Goal: Information Seeking & Learning: Learn about a topic

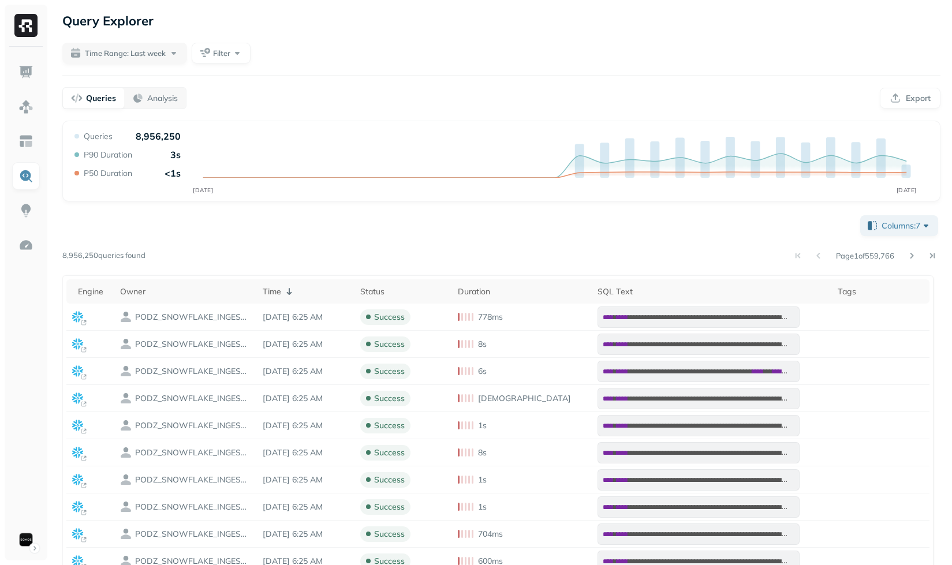
click at [346, 247] on div "**********" at bounding box center [501, 477] width 878 height 528
click at [230, 54] on span "Filter" at bounding box center [221, 53] width 17 height 11
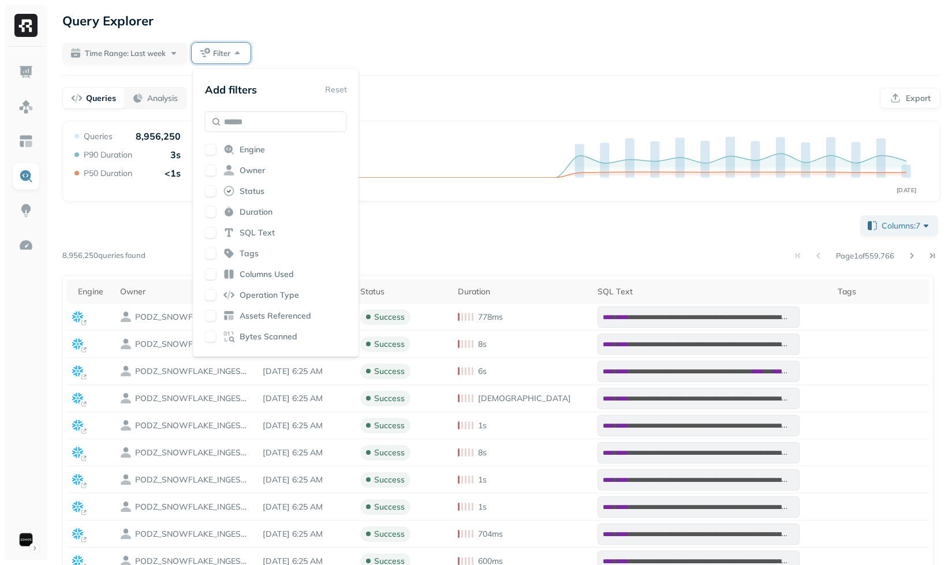
type input "*"
type input "****"
click at [273, 149] on span "ts Referenced" at bounding box center [284, 149] width 53 height 10
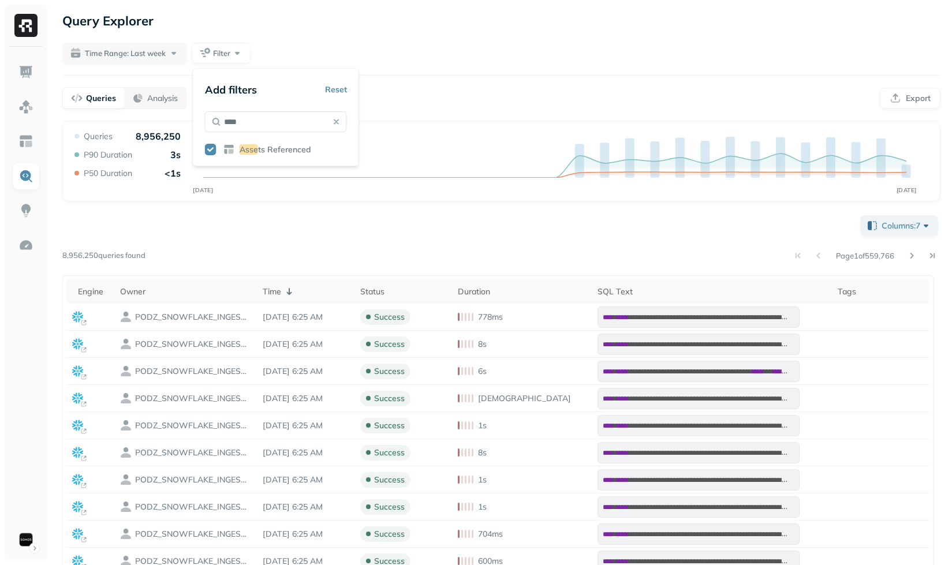
click at [423, 11] on div "Query Explorer" at bounding box center [501, 20] width 878 height 21
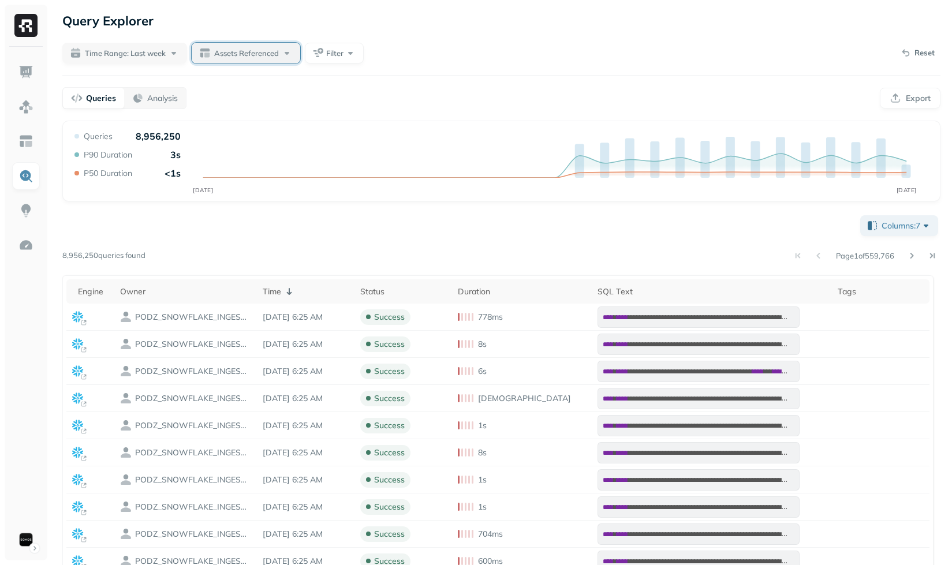
click at [234, 61] on button "Assets Referenced" at bounding box center [246, 53] width 109 height 21
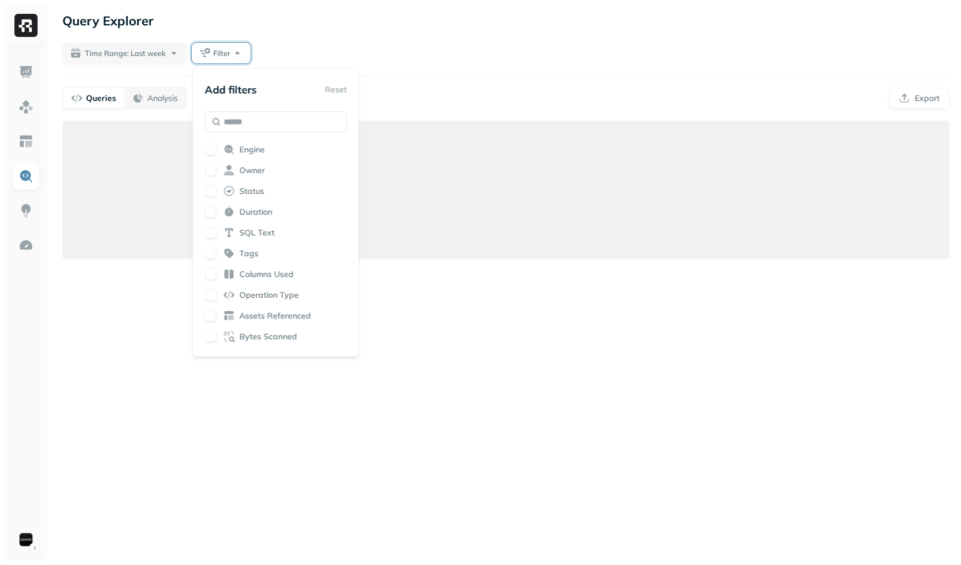
click at [352, 44] on div "Time Range: Last week Filter" at bounding box center [505, 53] width 887 height 21
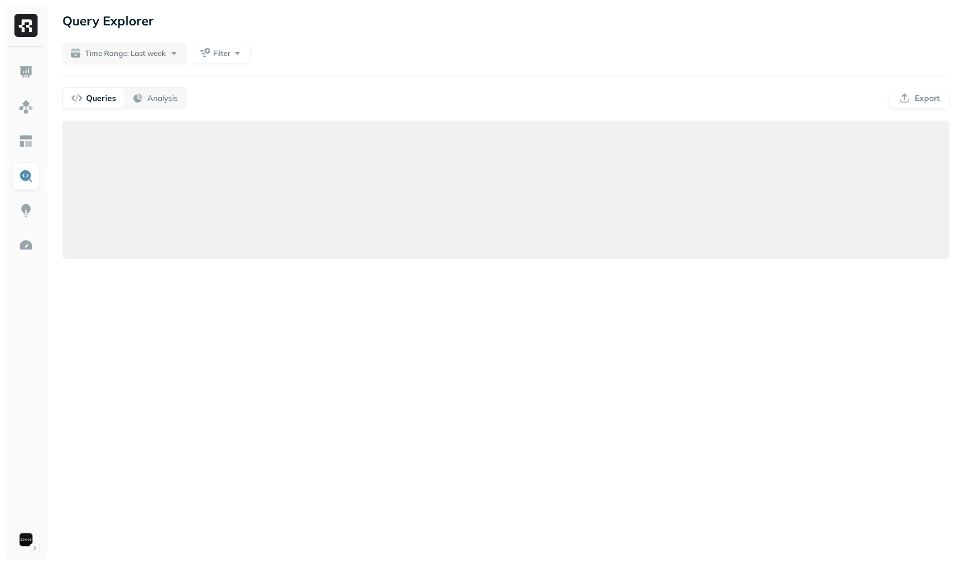
click at [326, 393] on div "Query Explorer Time Range: Last week Filter Queries Analysis Export" at bounding box center [506, 282] width 910 height 565
click at [297, 335] on div "Query Explorer Time Range: Last week Filter Queries Analysis Export" at bounding box center [506, 282] width 910 height 565
click at [251, 50] on span "Assets Referenced" at bounding box center [246, 53] width 65 height 11
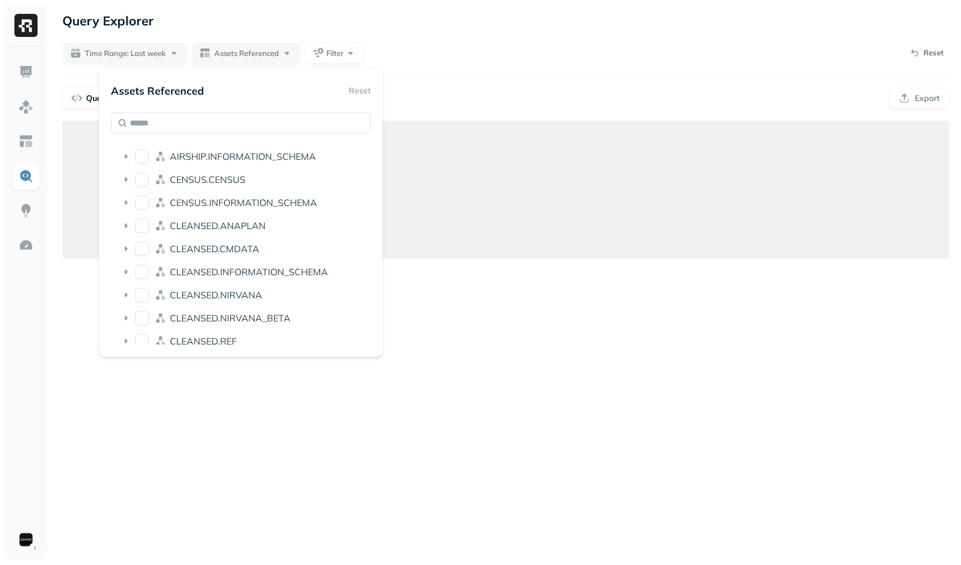
click at [416, 33] on div "Query Explorer Time Range: Last week Assets Referenced Filter Reset Queries Ana…" at bounding box center [506, 282] width 910 height 565
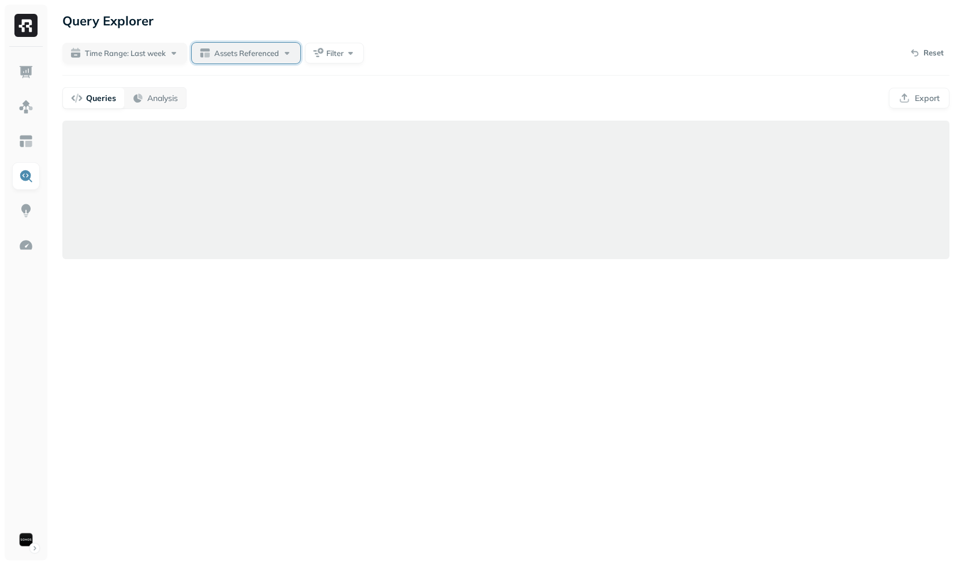
click at [284, 52] on div "Assets Referenced" at bounding box center [253, 53] width 79 height 12
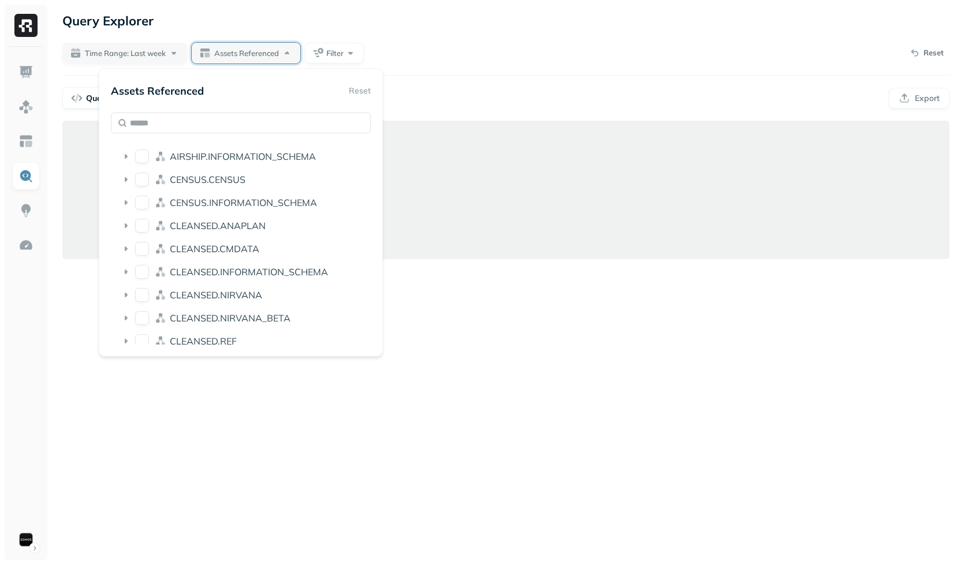
click at [415, 28] on div "Query Explorer" at bounding box center [505, 20] width 887 height 21
click at [459, 41] on div "Query Explorer Time Range: Last week Assets Referenced Filter Reset Queries Ana…" at bounding box center [506, 282] width 910 height 565
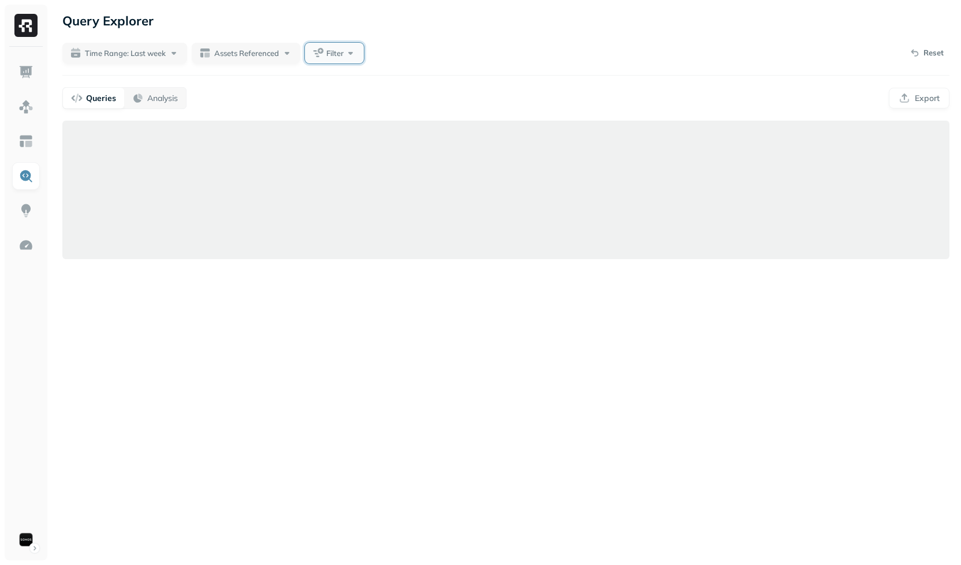
click at [354, 46] on button "Filter" at bounding box center [334, 53] width 59 height 21
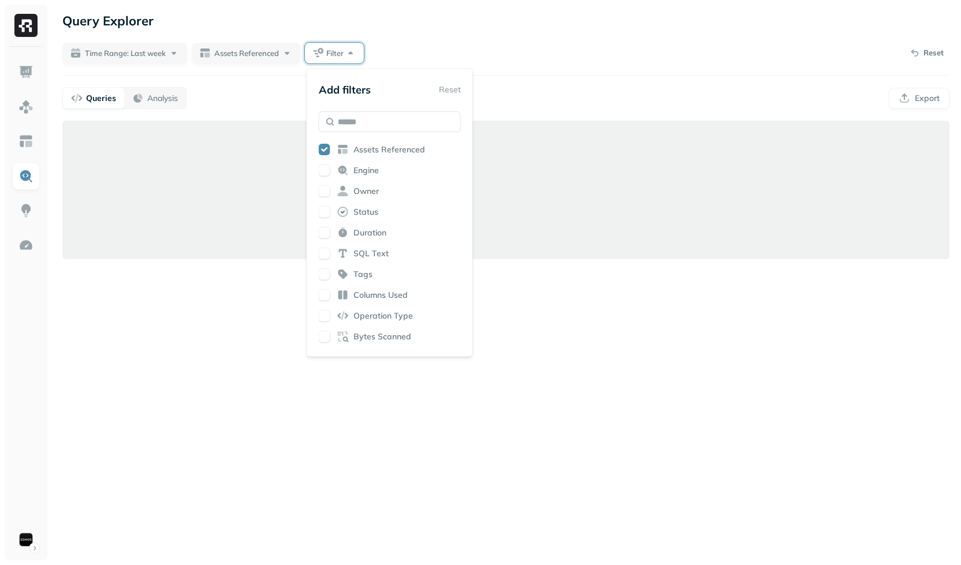
click at [446, 37] on div "Query Explorer Time Range: Last week Assets Referenced Filter Reset Queries Ana…" at bounding box center [506, 282] width 910 height 565
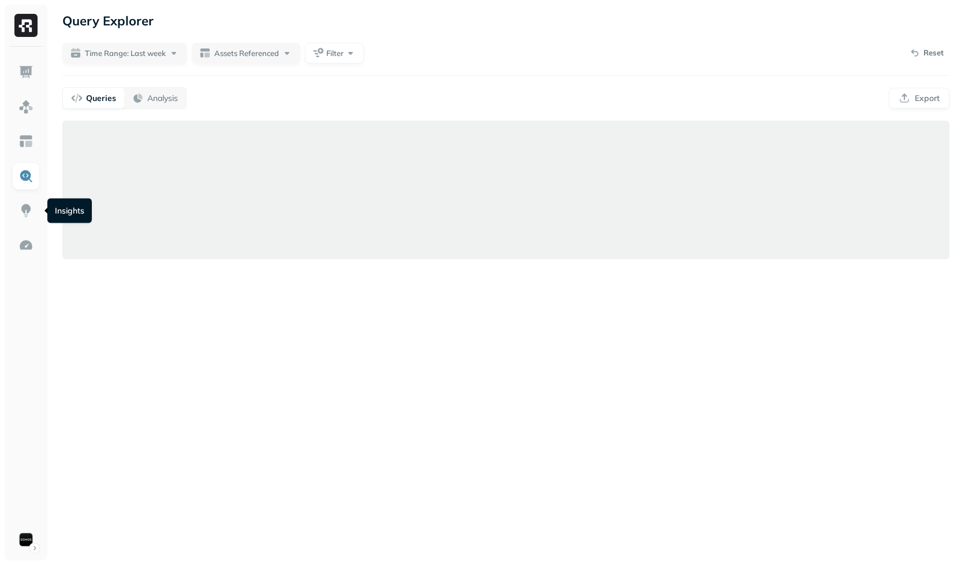
click at [192, 337] on div "Query Explorer Time Range: Last week Assets Referenced Filter Reset Queries Ana…" at bounding box center [506, 282] width 910 height 565
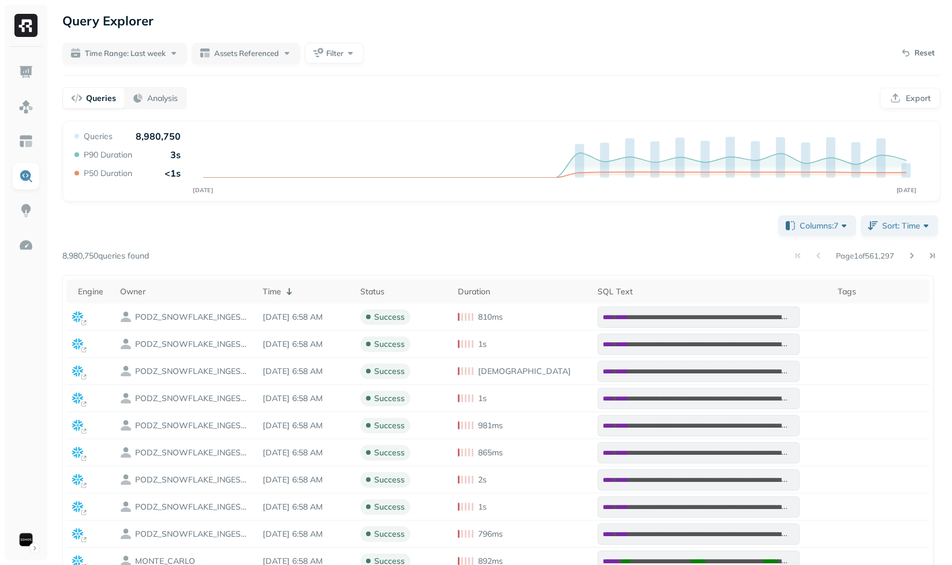
click at [285, 65] on div "**********" at bounding box center [501, 376] width 901 height 752
click at [284, 61] on button "Assets Referenced" at bounding box center [246, 53] width 109 height 21
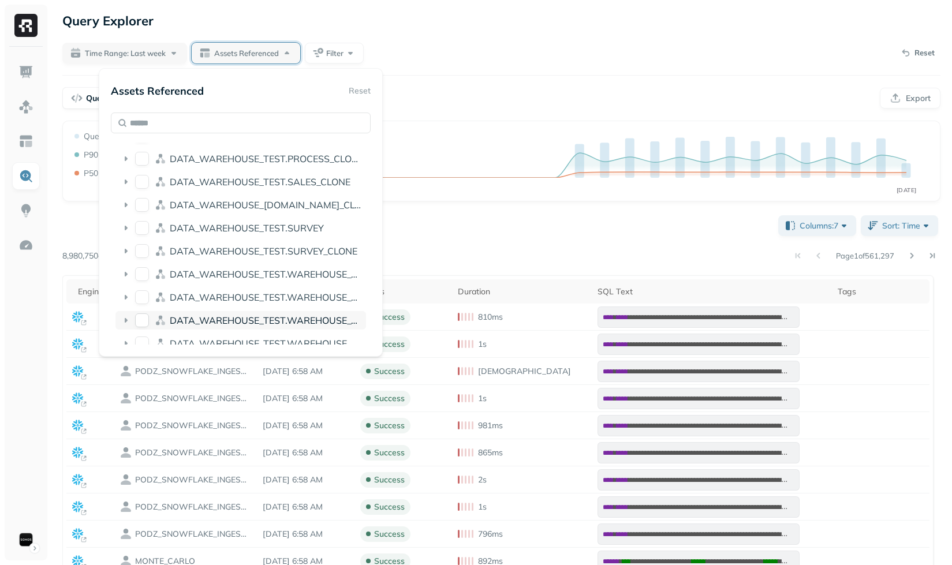
scroll to position [6977, 0]
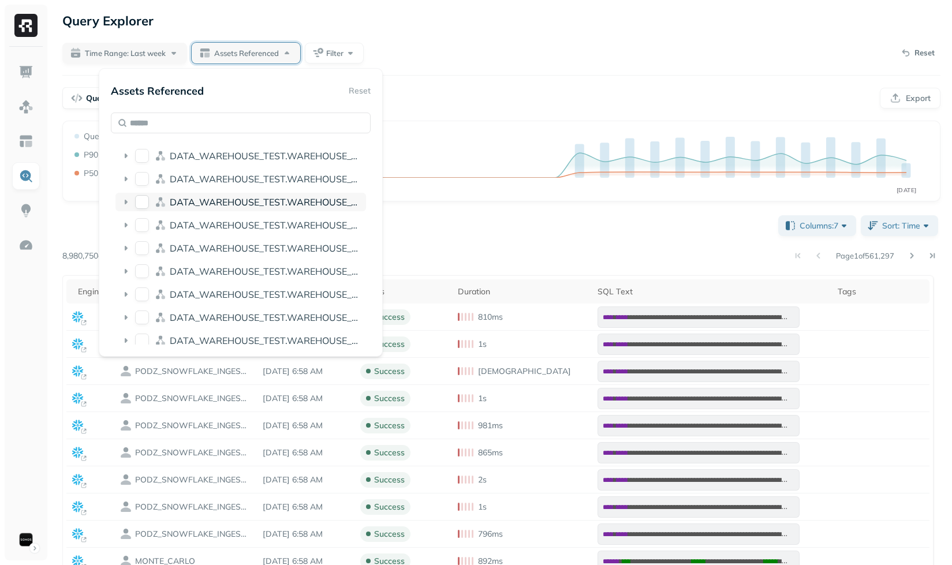
click at [254, 207] on span "DATA_WAREHOUSE_TEST.WAREHOUSE_CUSTOMER" at bounding box center [286, 202] width 232 height 12
click at [217, 203] on span "DATA_WAREHOUSE_TEST.WAREHOUSE_CUSTOMER" at bounding box center [286, 202] width 232 height 12
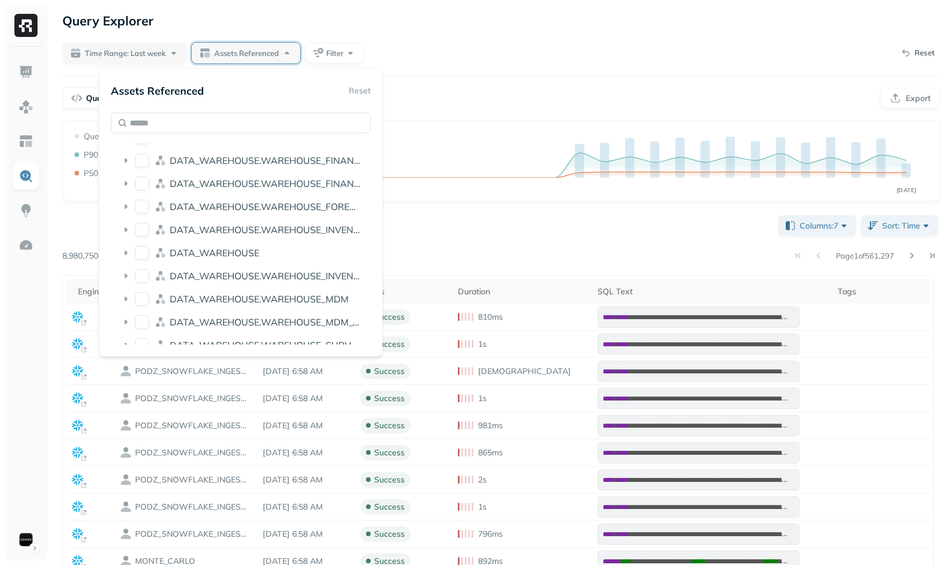
scroll to position [2399, 0]
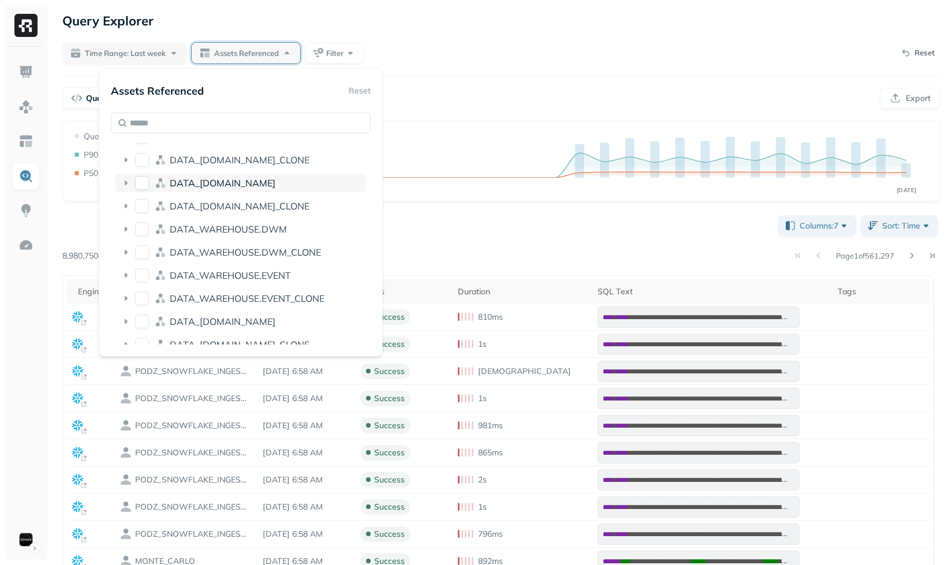
click at [203, 187] on span "DATA_[DOMAIN_NAME]" at bounding box center [223, 183] width 106 height 12
click at [208, 186] on span "DATA_[DOMAIN_NAME]" at bounding box center [223, 183] width 106 height 12
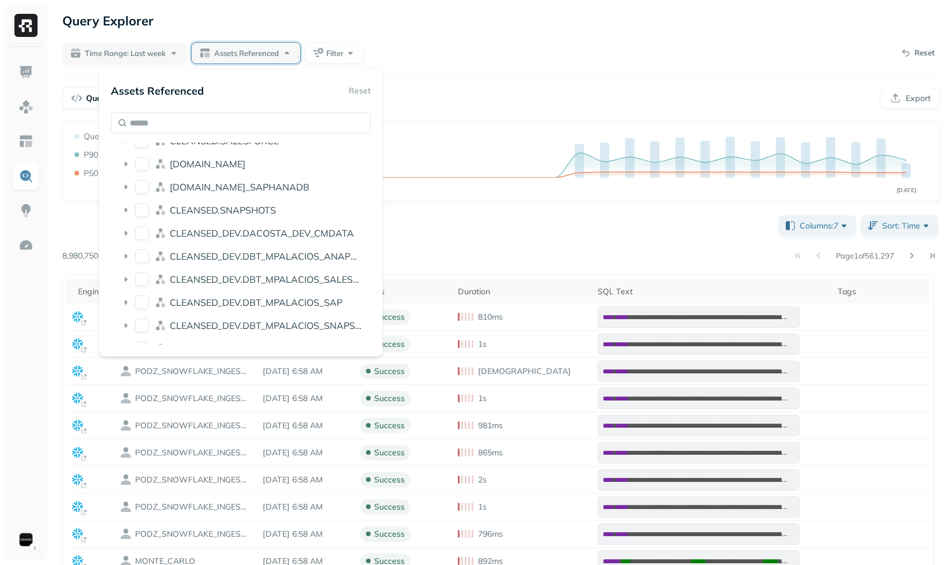
scroll to position [0, 0]
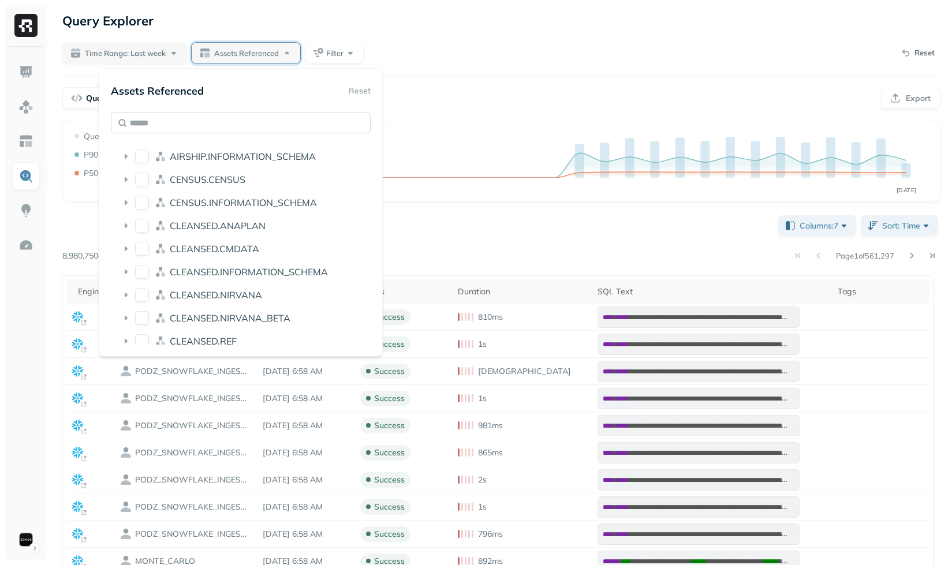
click at [263, 129] on input "text" at bounding box center [241, 123] width 260 height 21
type input "****"
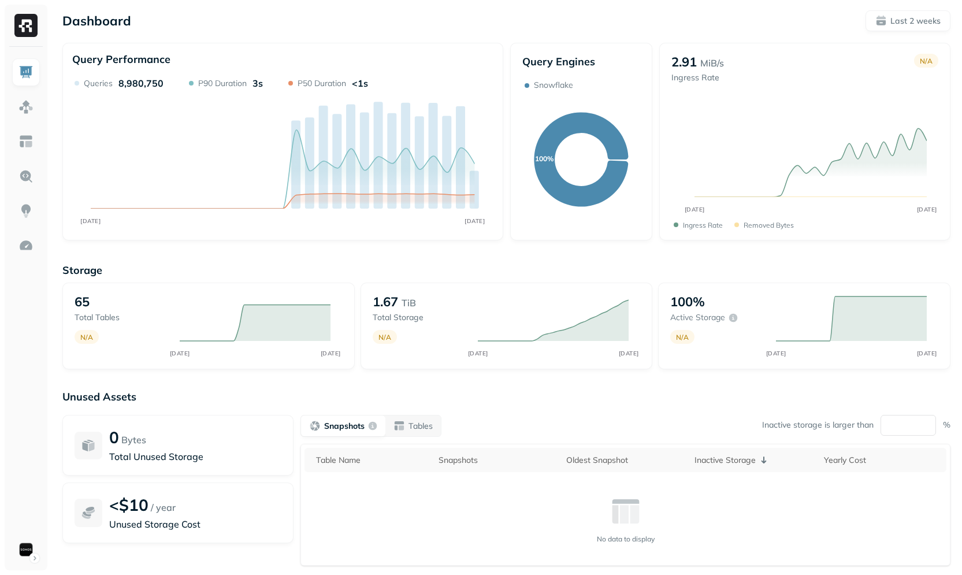
click at [254, 236] on div "Query Performance SEP [DATE] Queries 8,980,750 P90 Duration 3s P50 Duration <1s" at bounding box center [282, 141] width 441 height 197
click at [23, 117] on link at bounding box center [26, 107] width 28 height 28
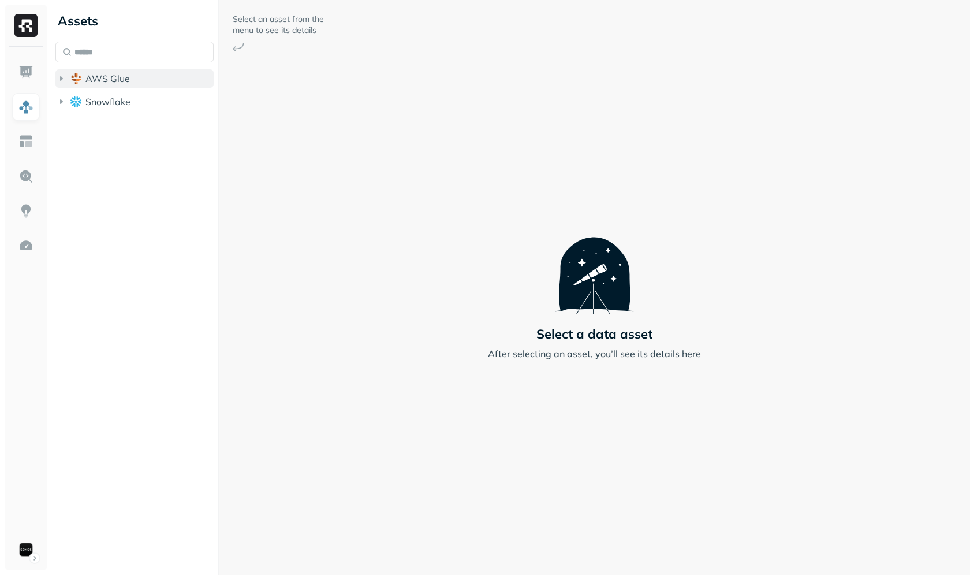
click at [154, 85] on button "AWS Glue" at bounding box center [134, 78] width 158 height 18
click at [150, 93] on button "iceberg_datalake_poc_db" at bounding box center [140, 100] width 147 height 18
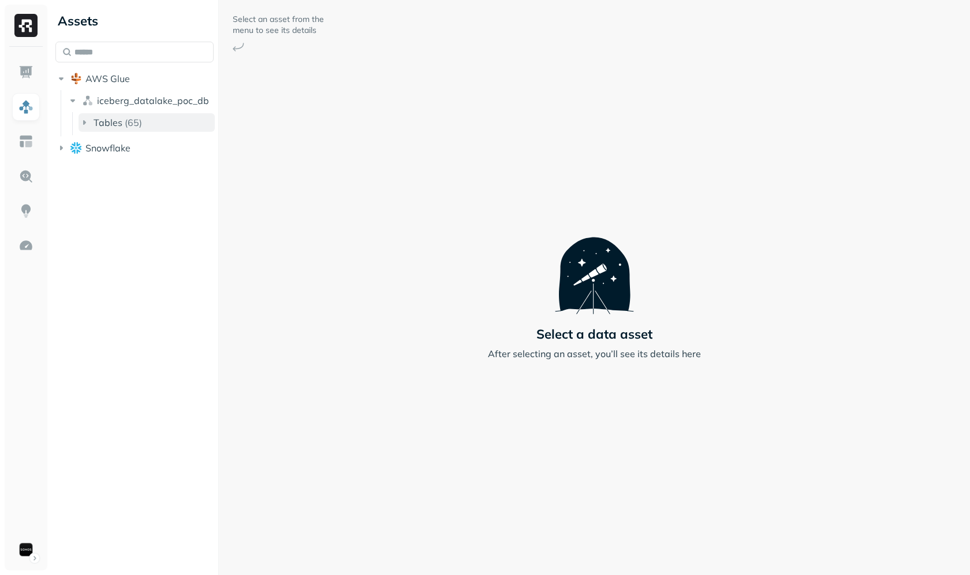
click at [152, 119] on button "Tables ( 65 )" at bounding box center [147, 122] width 136 height 18
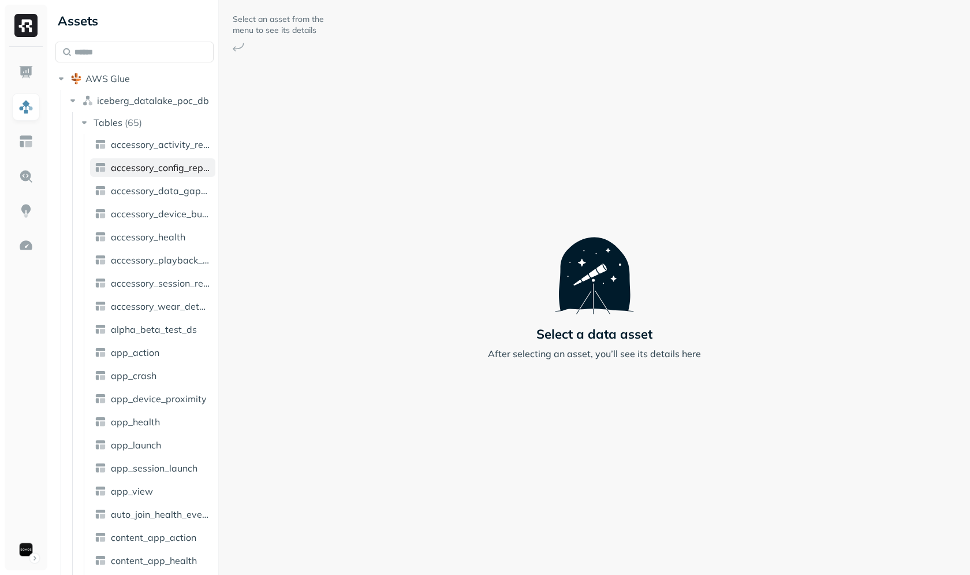
click at [155, 158] on link "accessory_config_report" at bounding box center [152, 167] width 125 height 18
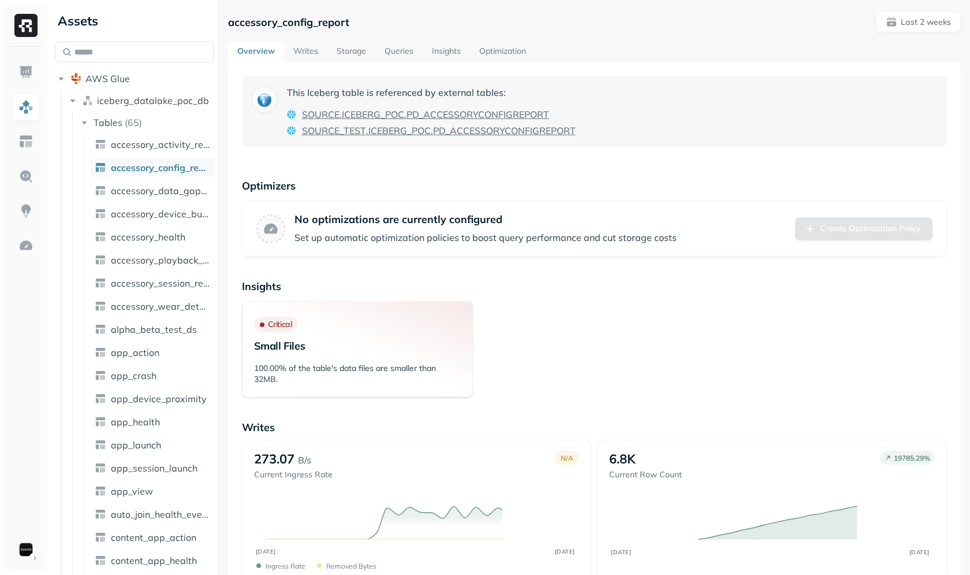
click at [307, 48] on link "Writes" at bounding box center [305, 52] width 43 height 21
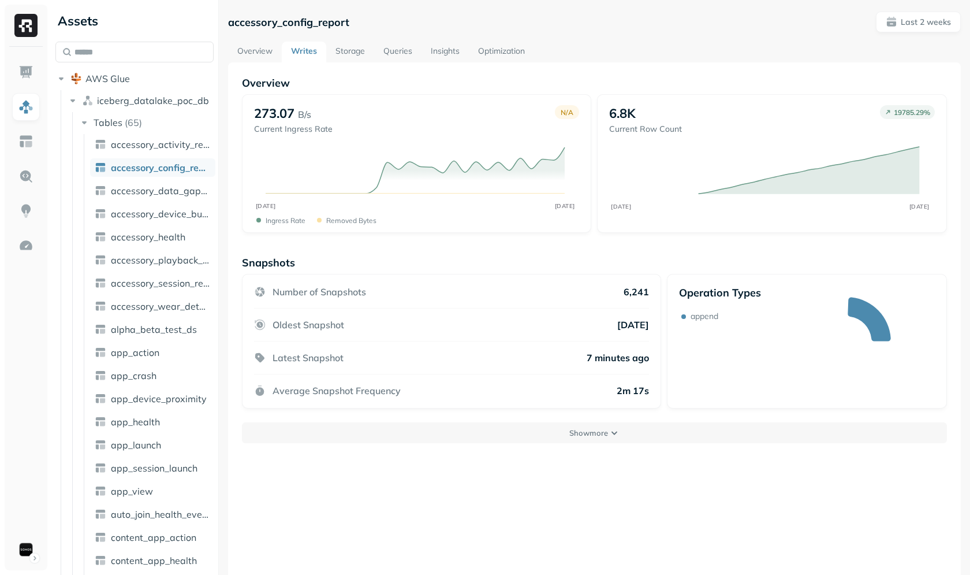
click at [526, 416] on div "Snapshots Number of Snapshots 6,241 Oldest Snapshot 10 days ago Latest Snapshot…" at bounding box center [594, 349] width 705 height 187
click at [528, 418] on div "Snapshots Number of Snapshots 6,241 Oldest Snapshot 10 days ago Latest Snapshot…" at bounding box center [594, 349] width 705 height 187
click at [531, 430] on button "Show more" at bounding box center [594, 432] width 705 height 21
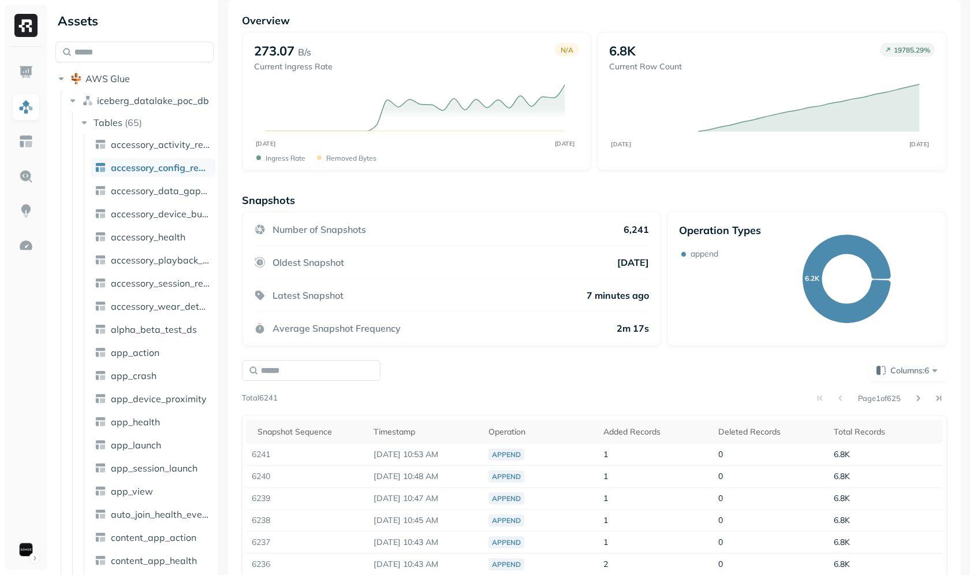
scroll to position [197, 0]
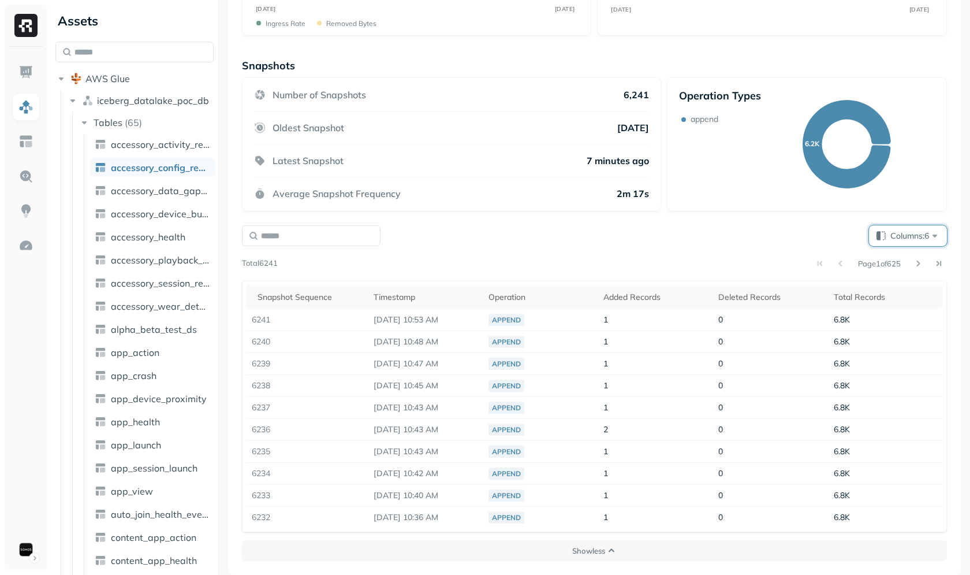
click at [897, 230] on span "Columns: 6" at bounding box center [915, 236] width 50 height 12
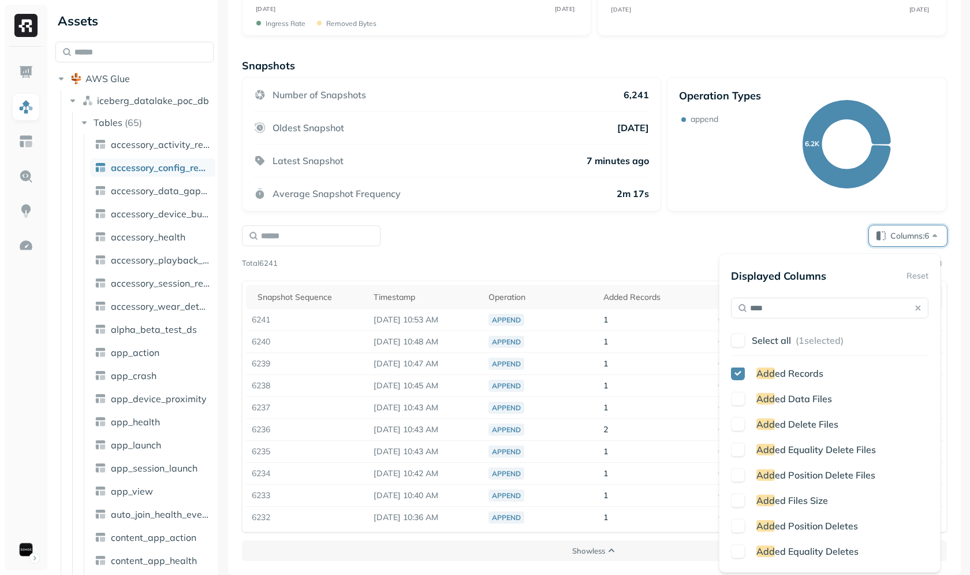
scroll to position [0, 0]
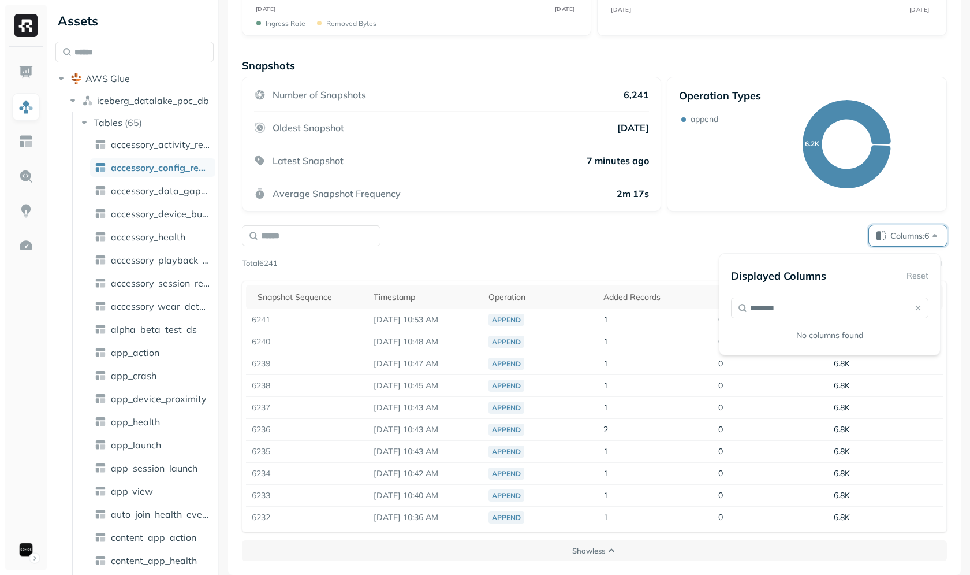
type input "*********"
click at [549, 239] on div "Columns: 6" at bounding box center [594, 235] width 705 height 21
click at [327, 268] on div "Page 1 of 625" at bounding box center [612, 263] width 669 height 16
drag, startPoint x: 325, startPoint y: 256, endPoint x: 287, endPoint y: 266, distance: 39.4
click at [325, 256] on div "Page 1 of 625" at bounding box center [612, 263] width 669 height 16
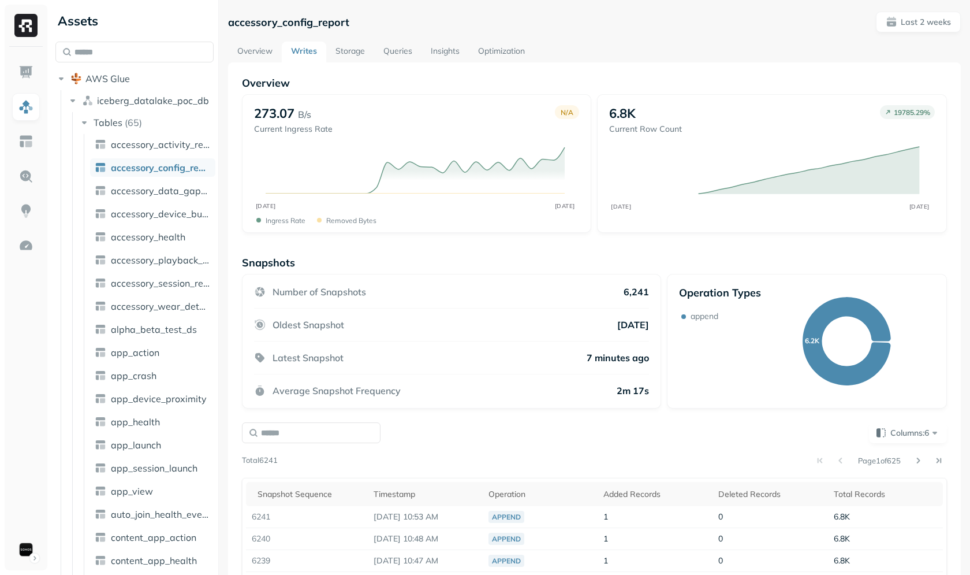
click at [430, 255] on div "Overview 273.07 B/s Current Ingress Rate N/A SEP 21 OCT 05 Ingress Rate Removed…" at bounding box center [594, 416] width 705 height 681
click at [571, 80] on p "Overview" at bounding box center [594, 82] width 705 height 13
click at [24, 182] on img at bounding box center [25, 176] width 15 height 15
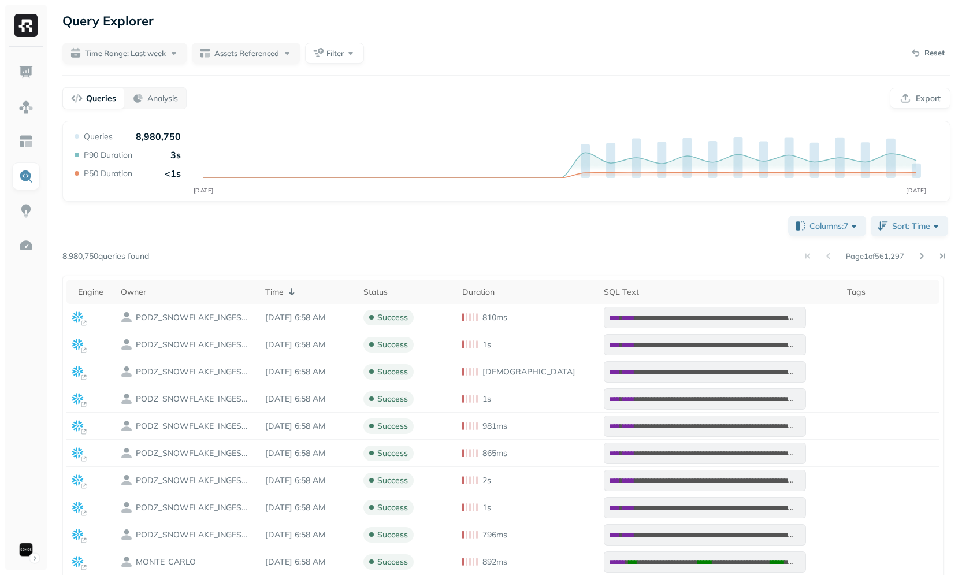
click at [518, 199] on icon "SEP [DATE]" at bounding box center [506, 165] width 868 height 69
click at [919, 226] on span "Sort: Time" at bounding box center [917, 226] width 50 height 12
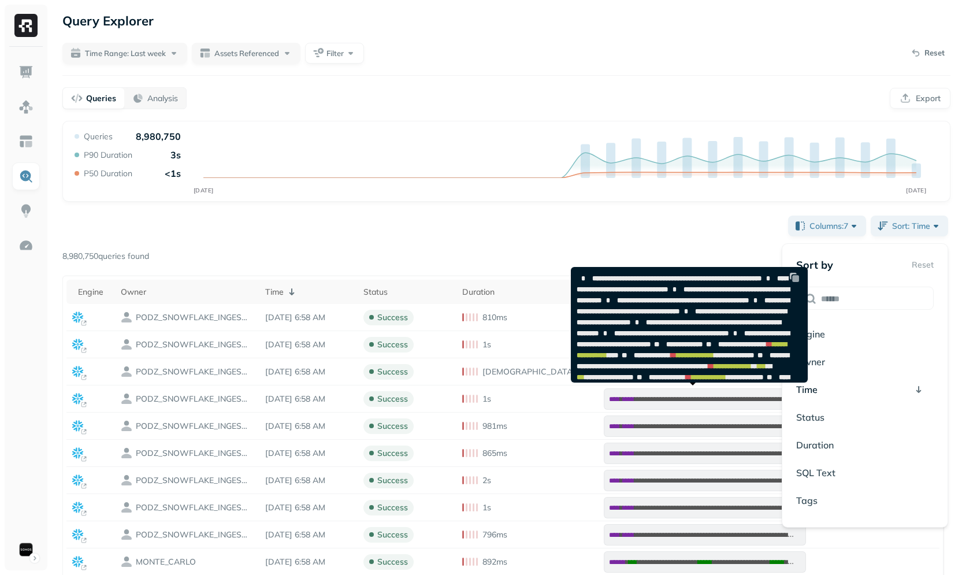
click at [512, 249] on div "Page 1 of 561,297" at bounding box center [549, 256] width 801 height 16
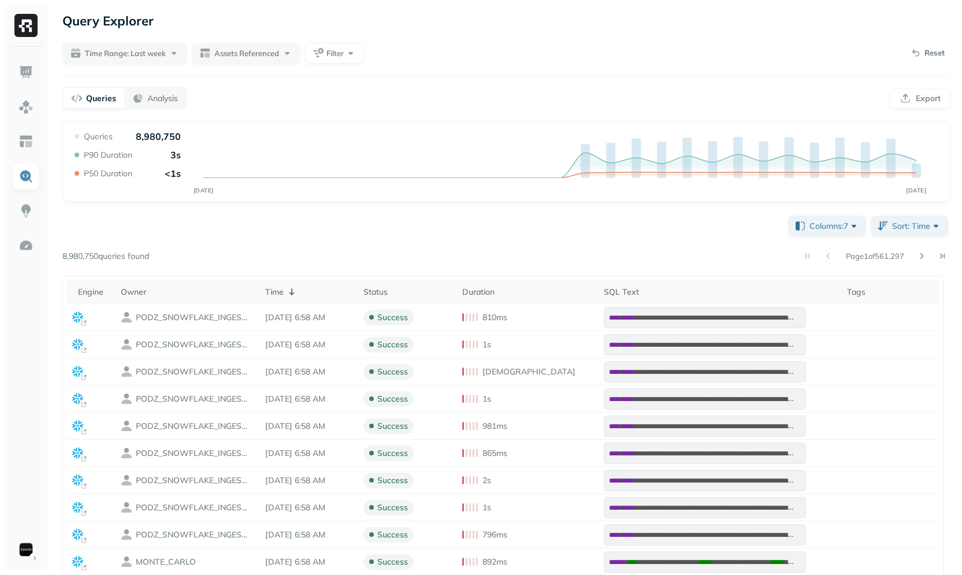
click at [419, 240] on div "**********" at bounding box center [506, 477] width 888 height 528
click at [239, 57] on span "Assets Referenced" at bounding box center [246, 53] width 65 height 11
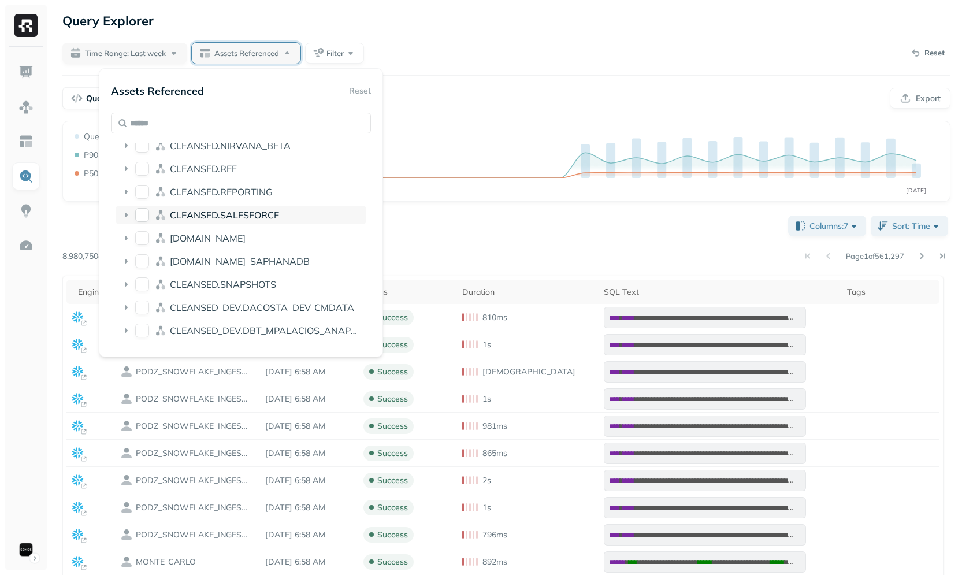
scroll to position [232, 0]
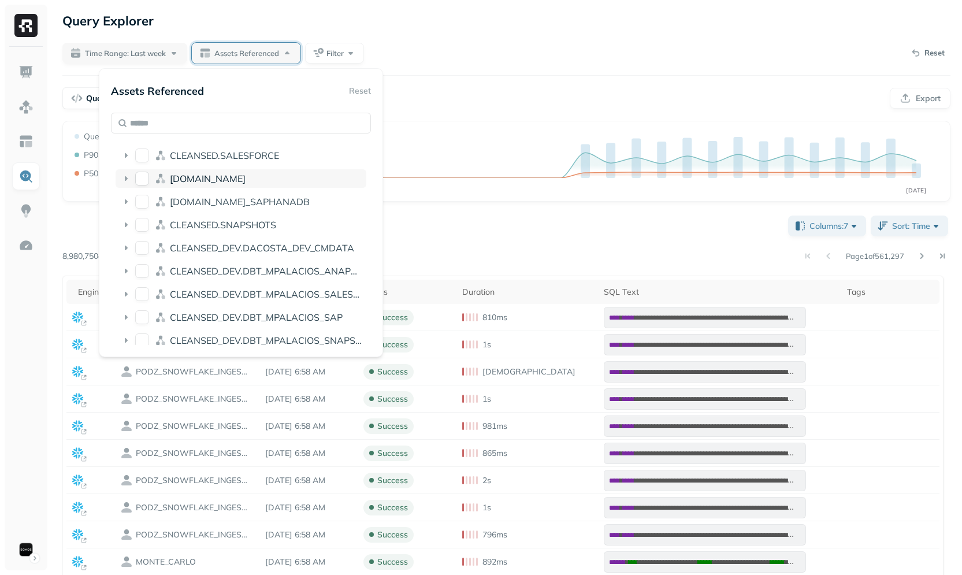
click at [226, 178] on span "[DOMAIN_NAME]" at bounding box center [208, 179] width 76 height 12
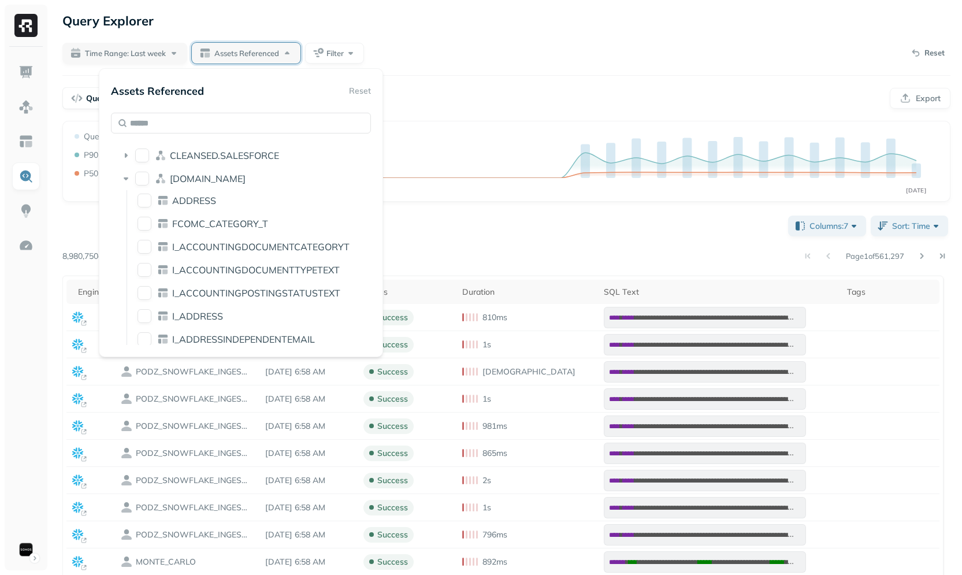
click at [221, 184] on div "[DOMAIN_NAME]" at bounding box center [240, 178] width 251 height 18
click at [245, 126] on input "text" at bounding box center [241, 123] width 260 height 21
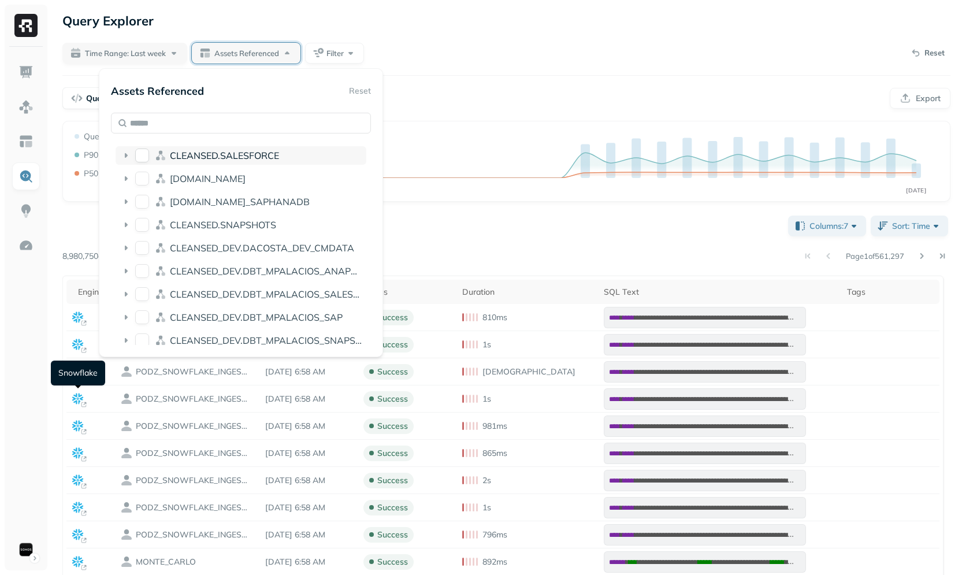
click at [144, 158] on button "CLEANSED.SALESFORCE" at bounding box center [142, 155] width 14 height 14
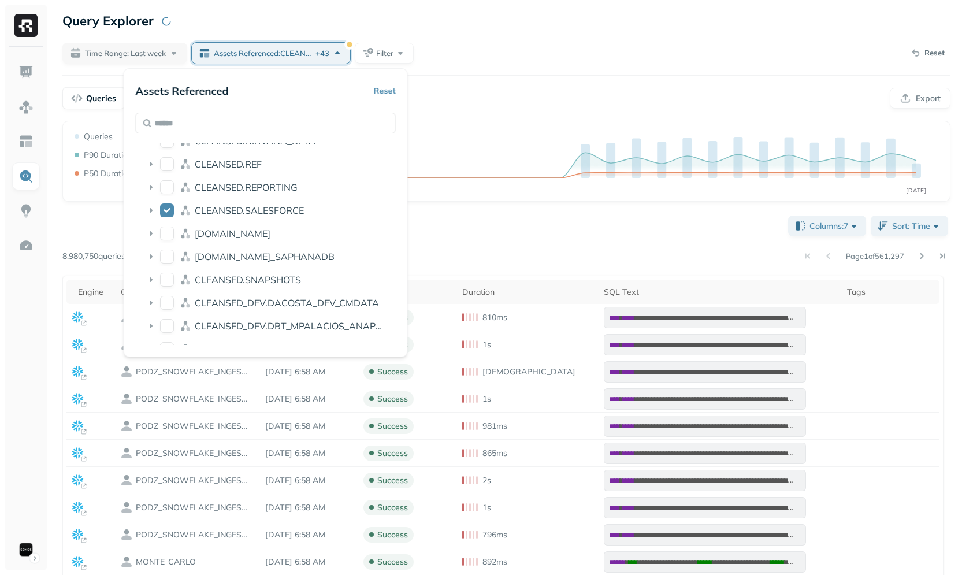
scroll to position [129, 0]
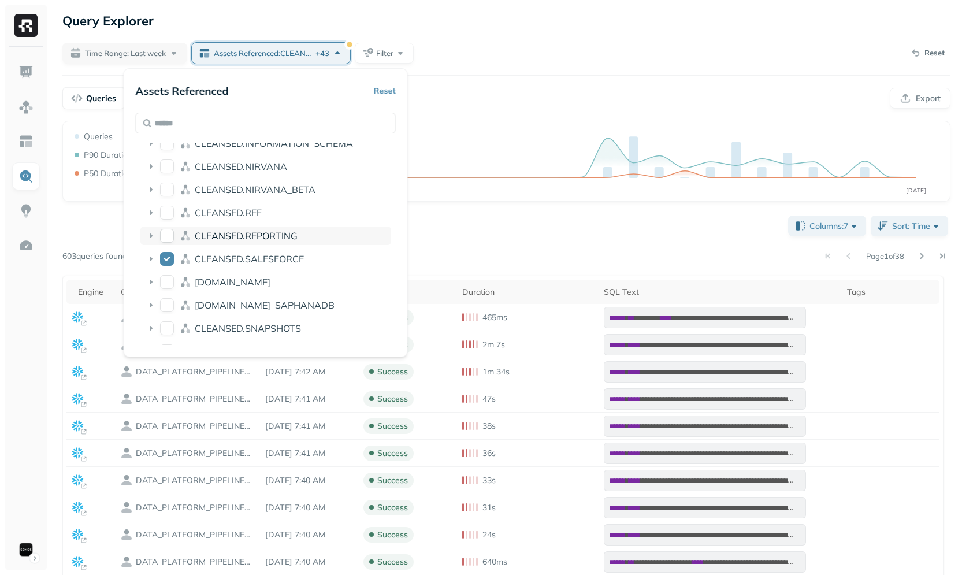
click at [169, 234] on button "CLEANSED.REPORTING" at bounding box center [167, 236] width 14 height 14
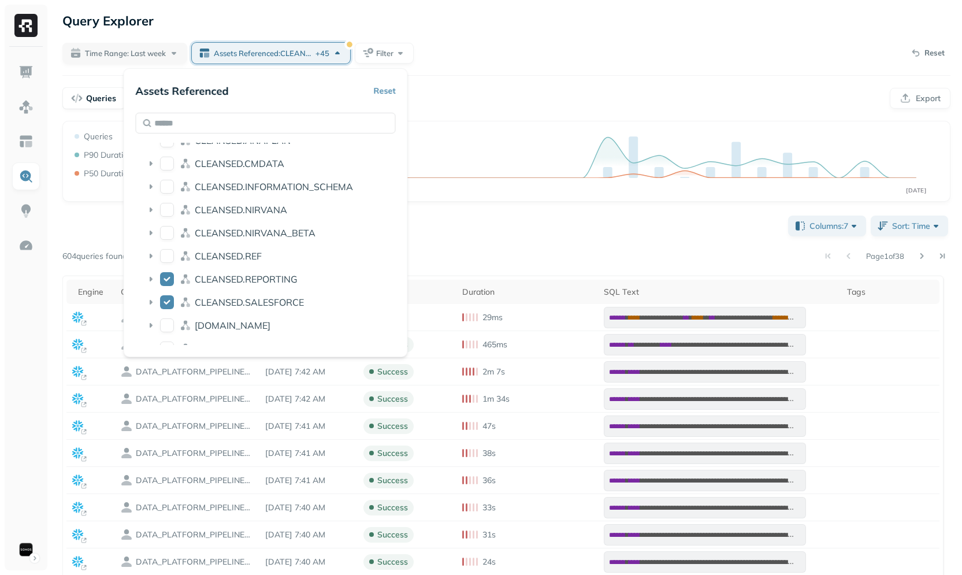
scroll to position [210, 0]
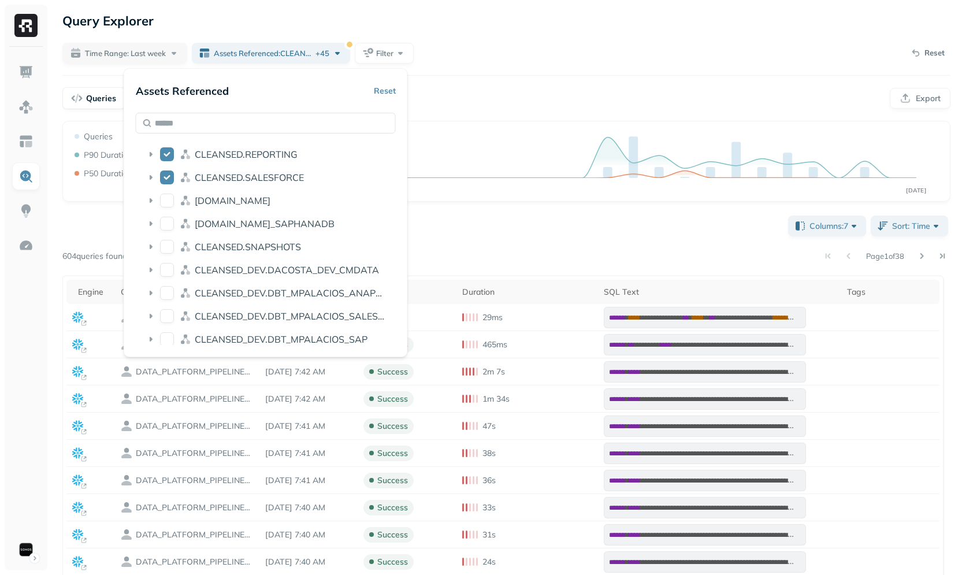
click at [653, 86] on div "**********" at bounding box center [506, 376] width 911 height 752
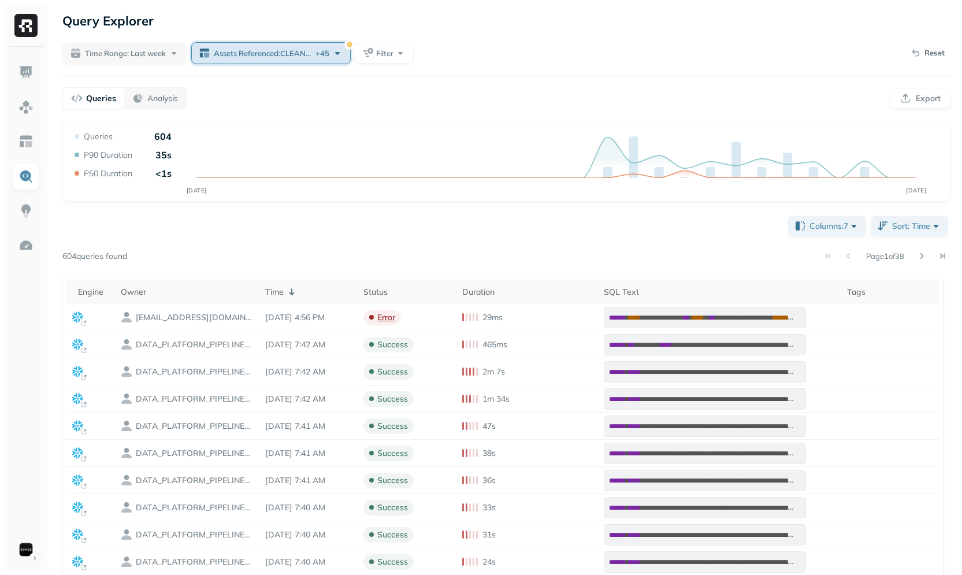
click at [339, 51] on div "Assets Referenced : CLEANSED.SALESFORCE.HUB_ACCOUNT ... + 45" at bounding box center [278, 53] width 129 height 12
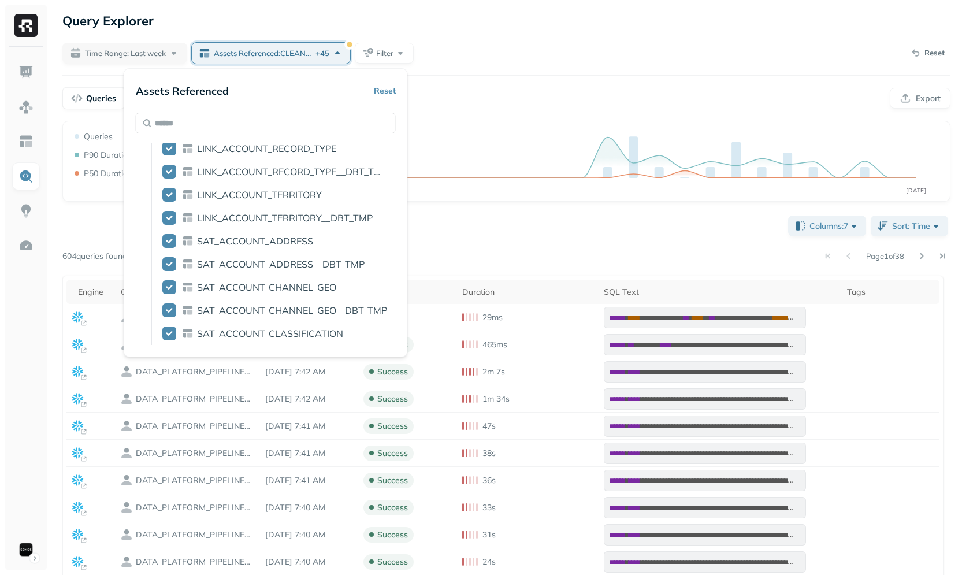
scroll to position [143, 0]
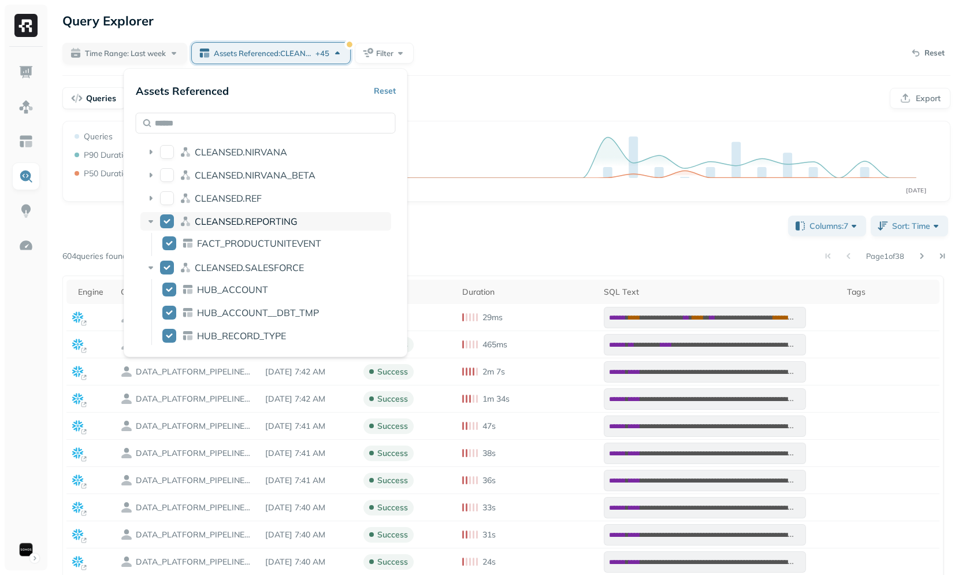
click at [200, 219] on span "CLEANSED.REPORTING" at bounding box center [246, 221] width 103 height 12
click at [219, 236] on div "CLEANSED.SALESFORCE" at bounding box center [265, 244] width 251 height 18
click at [168, 220] on button "CLEANSED.REPORTING" at bounding box center [167, 221] width 14 height 14
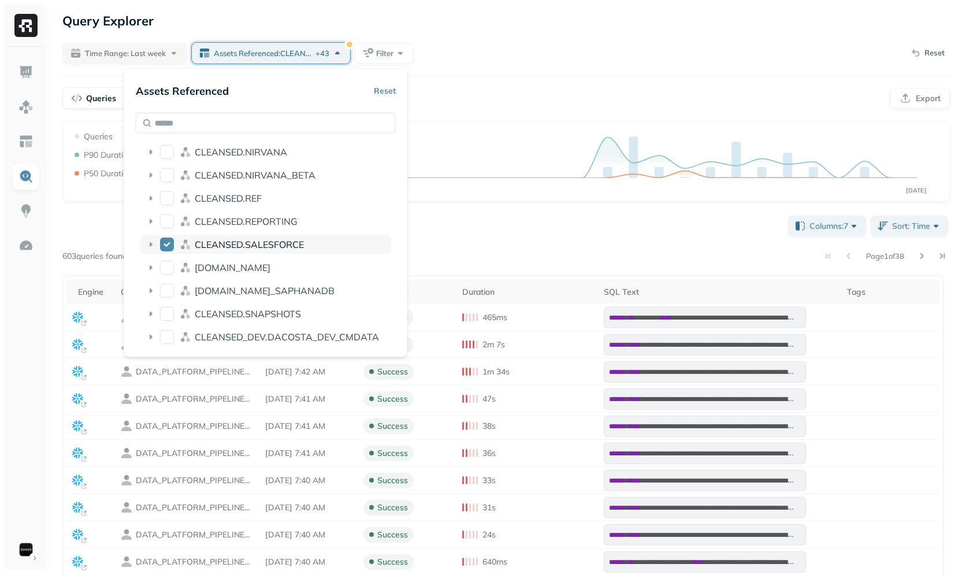
click at [169, 240] on button "CLEANSED.SALESFORCE" at bounding box center [167, 244] width 14 height 14
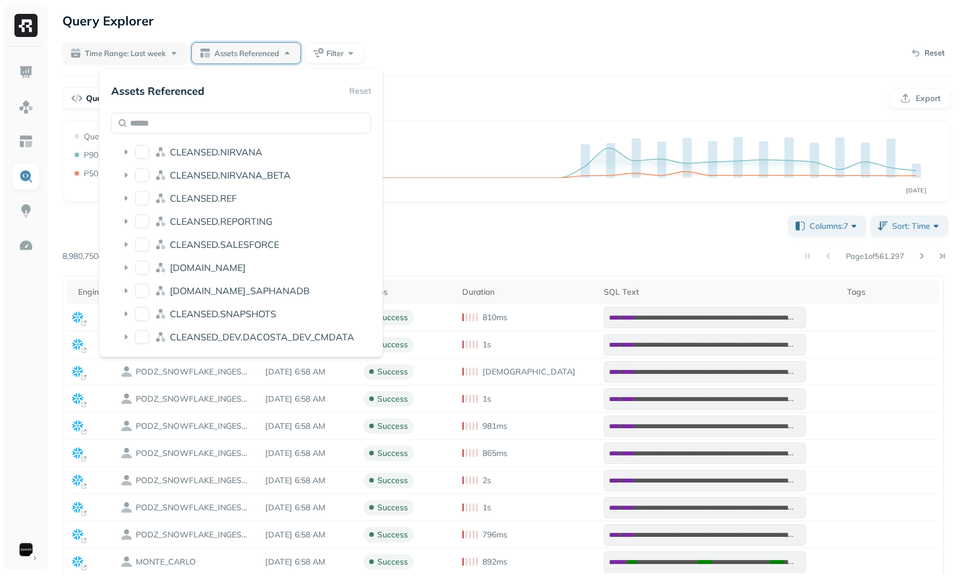
click at [487, 232] on div "**********" at bounding box center [506, 477] width 888 height 528
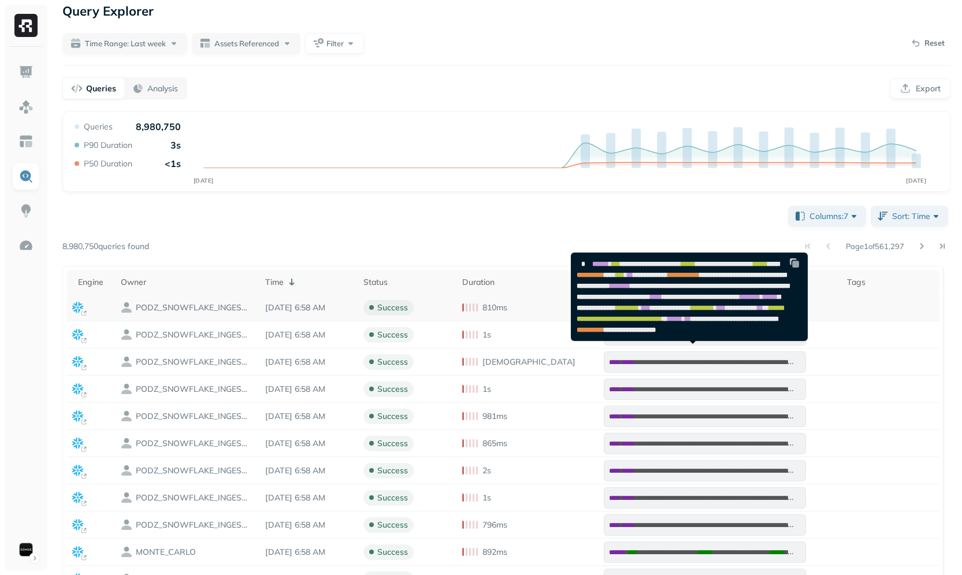
scroll to position [0, 0]
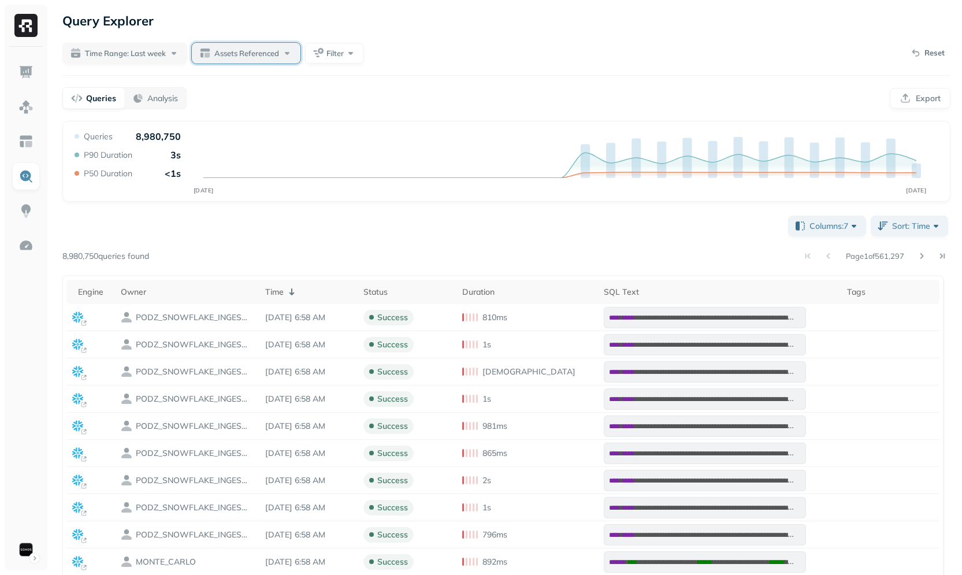
click at [223, 54] on span "Assets Referenced" at bounding box center [246, 53] width 65 height 11
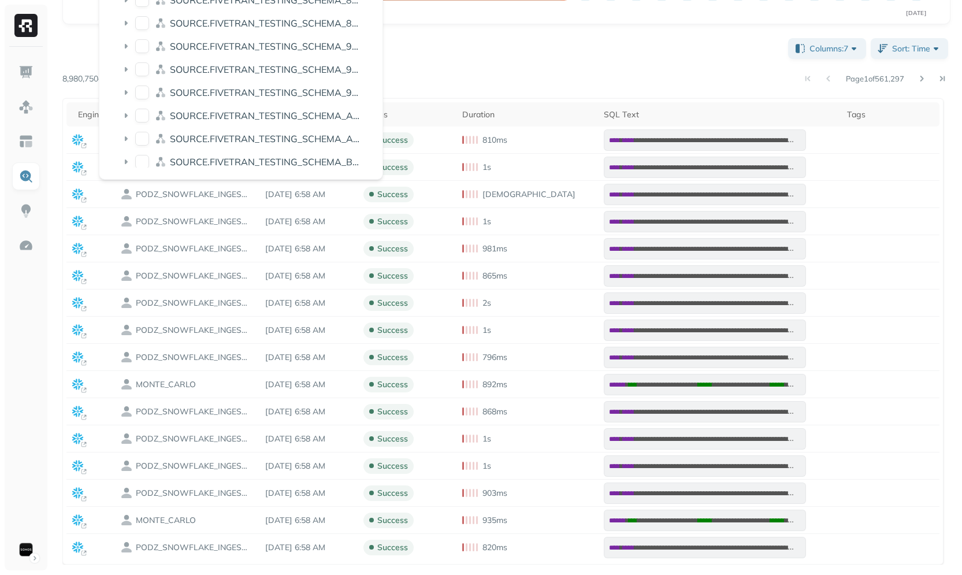
scroll to position [24791, 0]
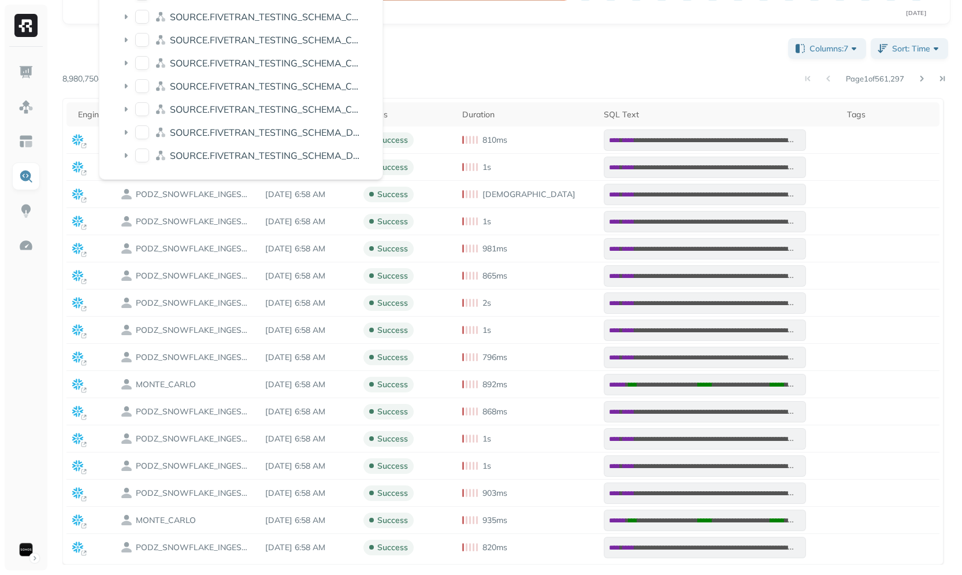
click at [519, 55] on div "**********" at bounding box center [506, 300] width 888 height 528
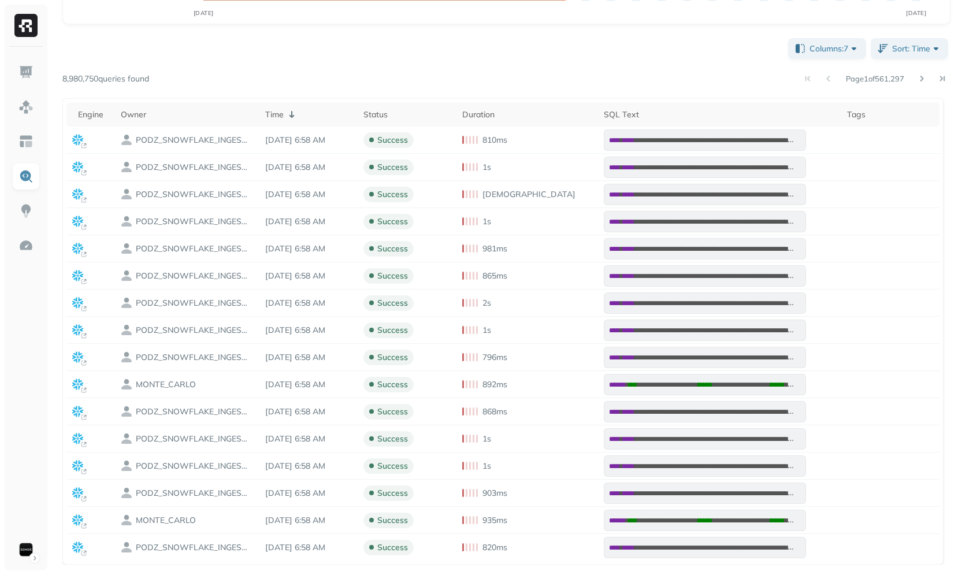
scroll to position [0, 0]
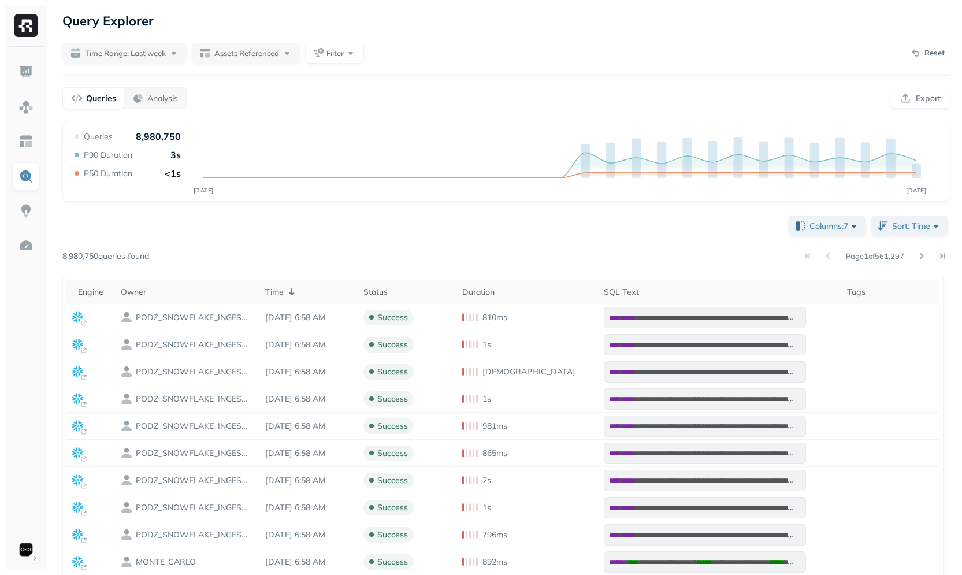
click at [297, 216] on div "**********" at bounding box center [506, 477] width 888 height 528
